Goal: Transaction & Acquisition: Obtain resource

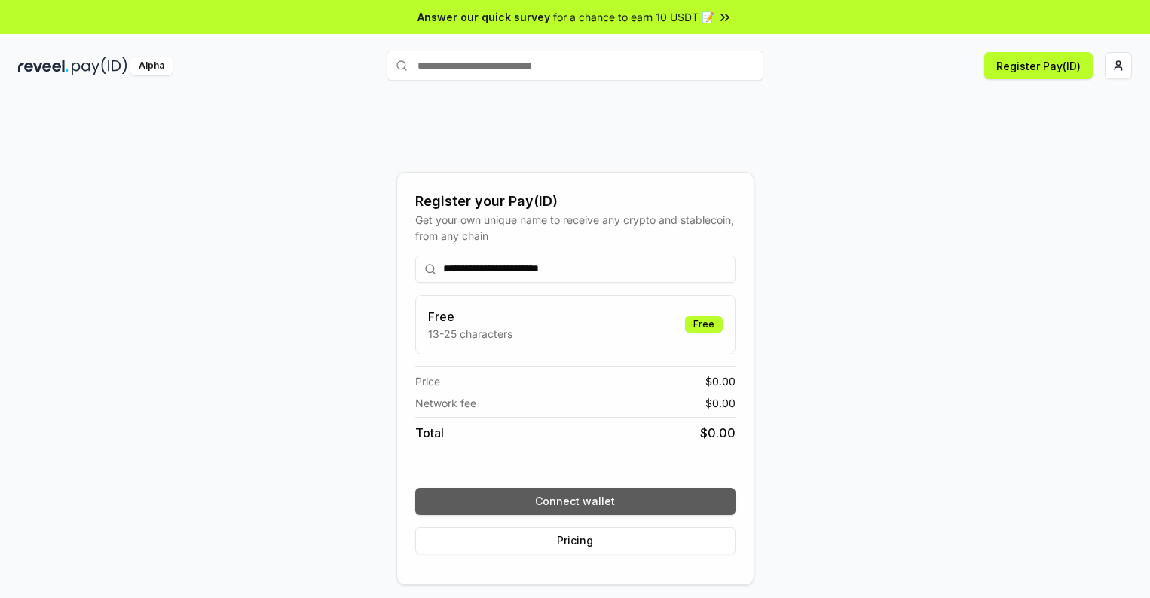
type input "**********"
click at [575, 500] on button "Connect wallet" at bounding box center [575, 501] width 320 height 27
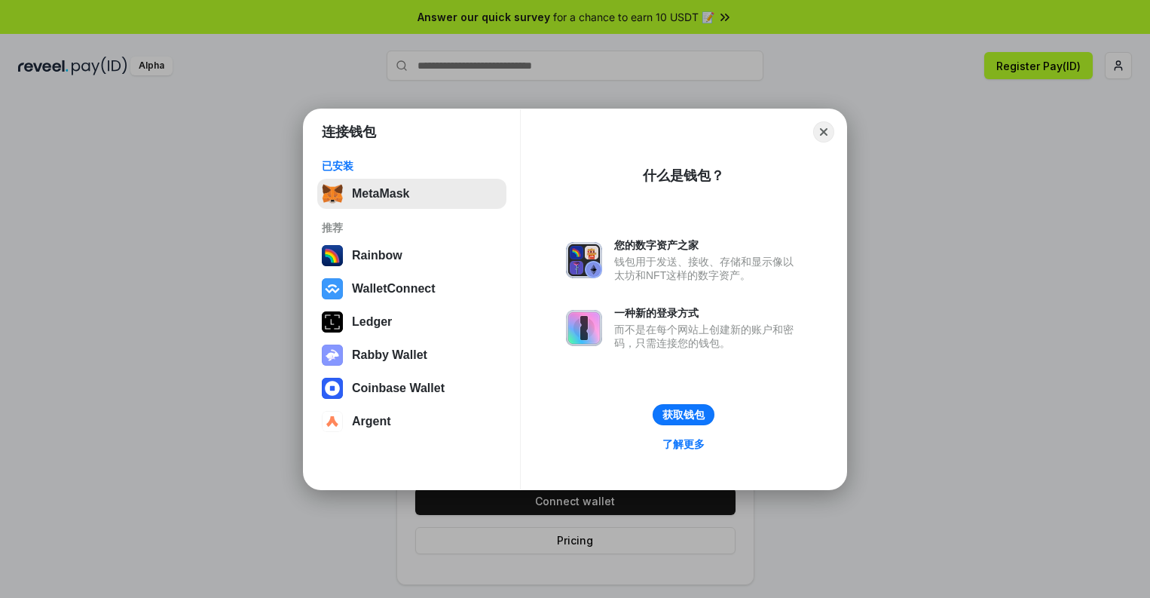
click at [411, 193] on button "MetaMask" at bounding box center [411, 194] width 189 height 30
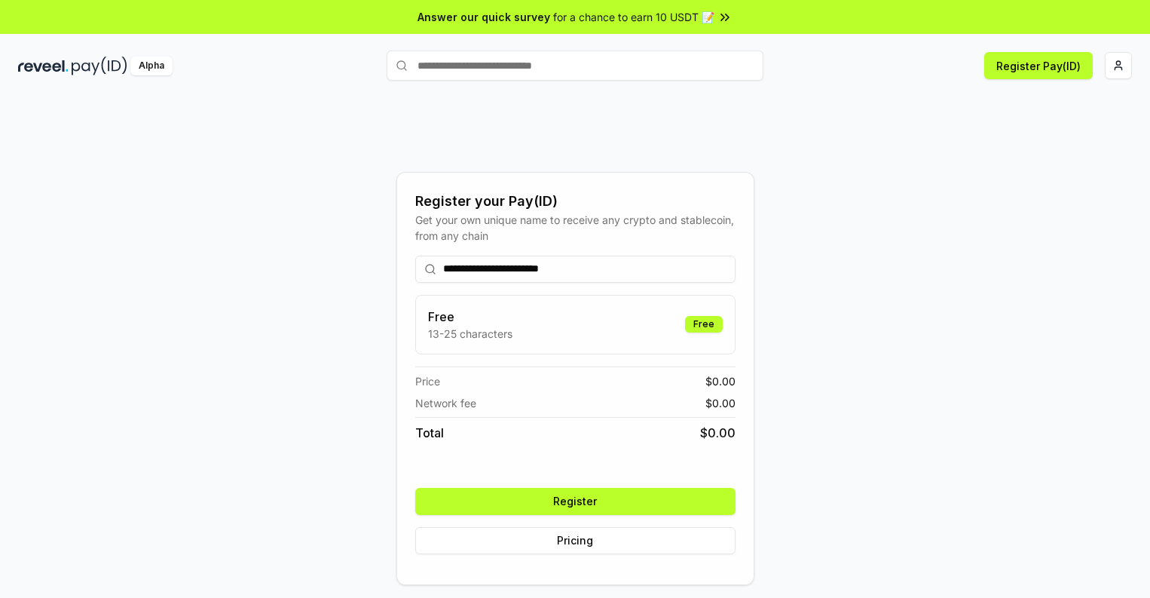
click at [575, 500] on button "Register" at bounding box center [575, 501] width 320 height 27
